Goal: Find specific page/section: Find specific page/section

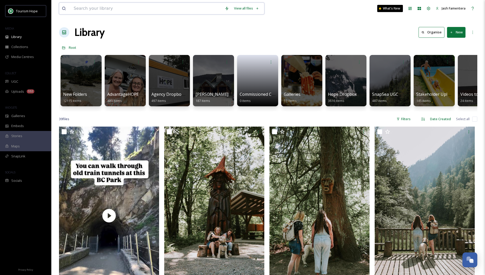
click at [182, 6] on input at bounding box center [146, 8] width 151 height 11
type input "fog fest"
click at [248, 6] on div "Search Press Enter to search" at bounding box center [251, 8] width 22 height 10
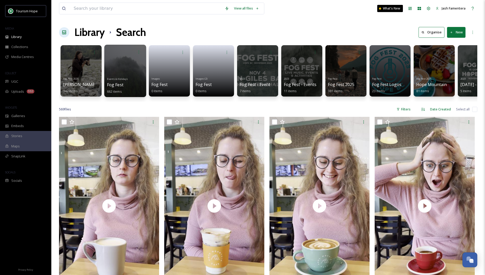
click at [114, 69] on div at bounding box center [125, 71] width 42 height 52
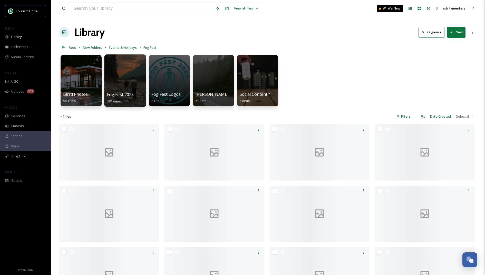
click at [106, 73] on div at bounding box center [125, 80] width 42 height 52
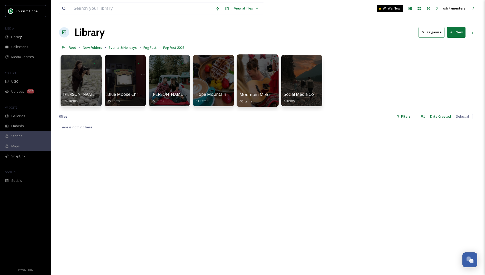
click at [255, 76] on div at bounding box center [258, 80] width 42 height 52
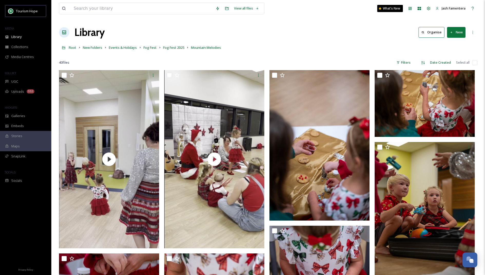
click at [306, 37] on div "Library Organise New" at bounding box center [268, 32] width 419 height 15
